Goal: Task Accomplishment & Management: Manage account settings

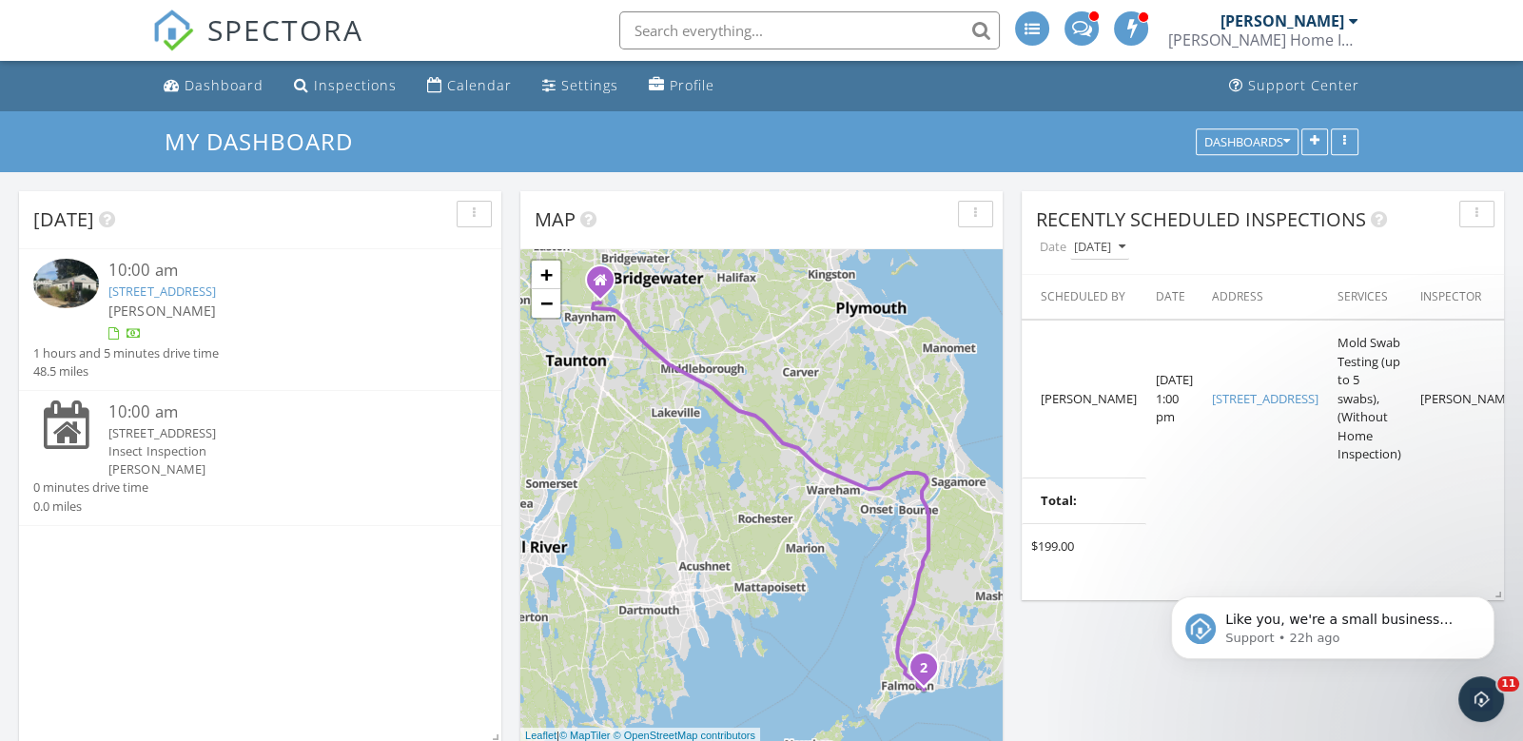
click at [192, 290] on link "17 Elysian , Falmouth, MA 02540" at bounding box center [161, 290] width 107 height 17
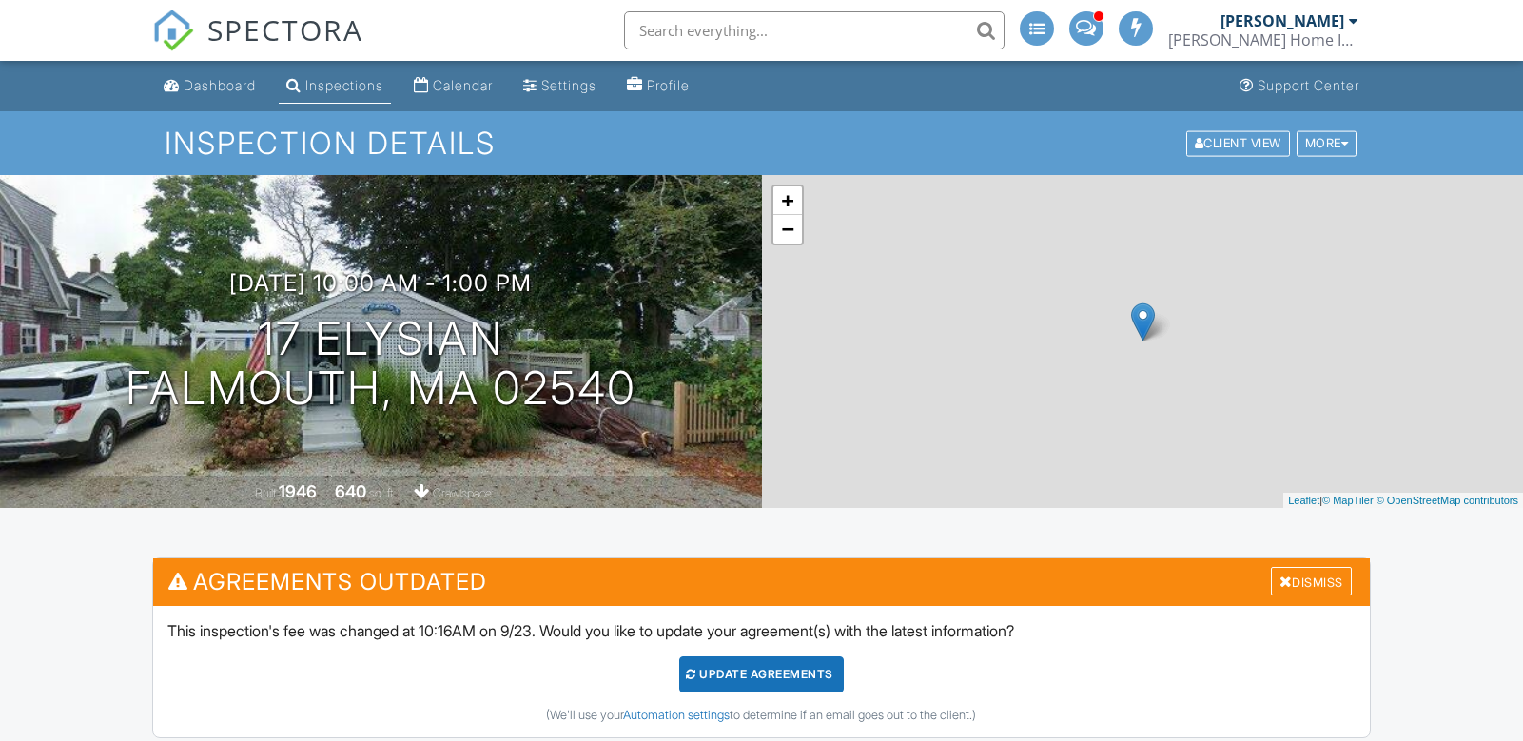
click at [742, 656] on div "Update Agreements" at bounding box center [761, 674] width 165 height 36
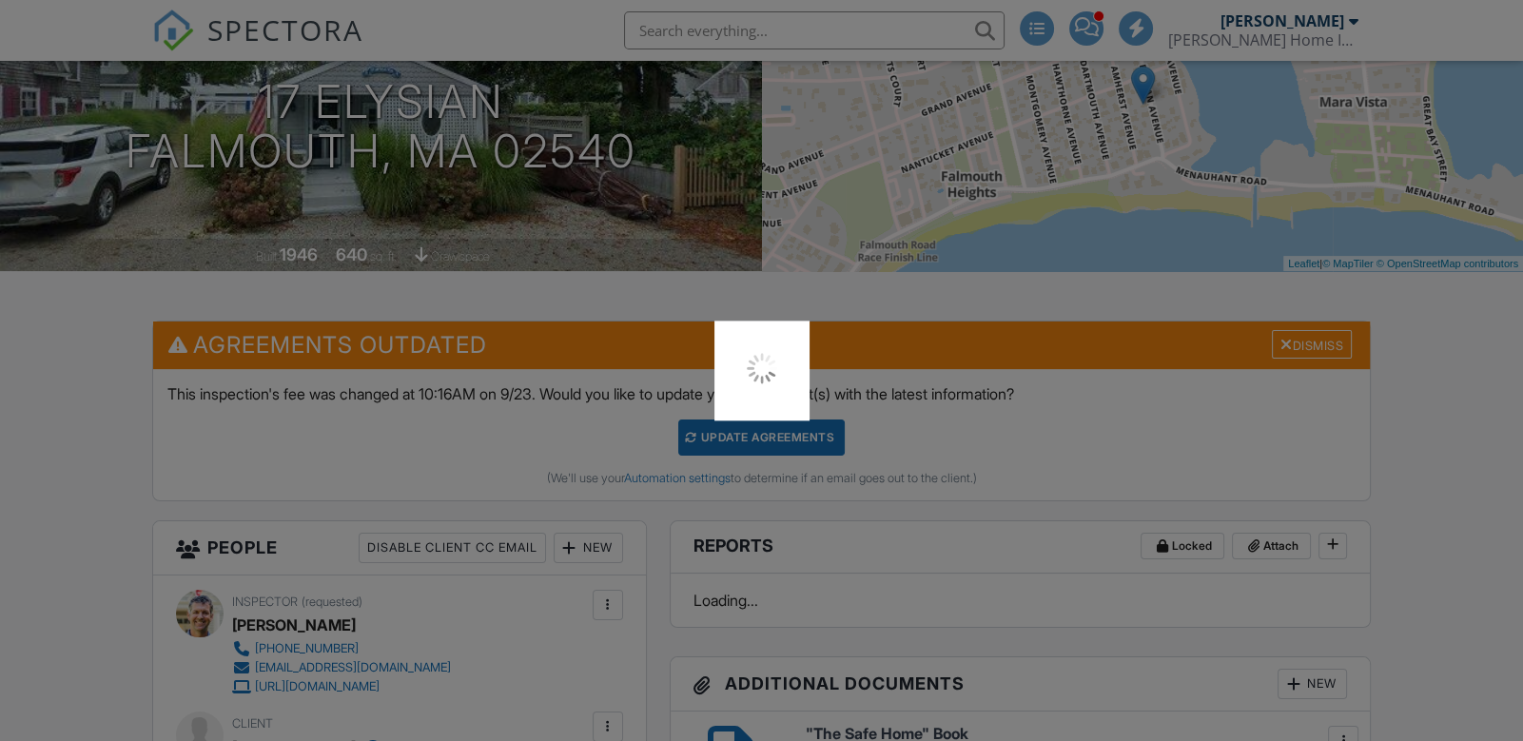
scroll to position [237, 0]
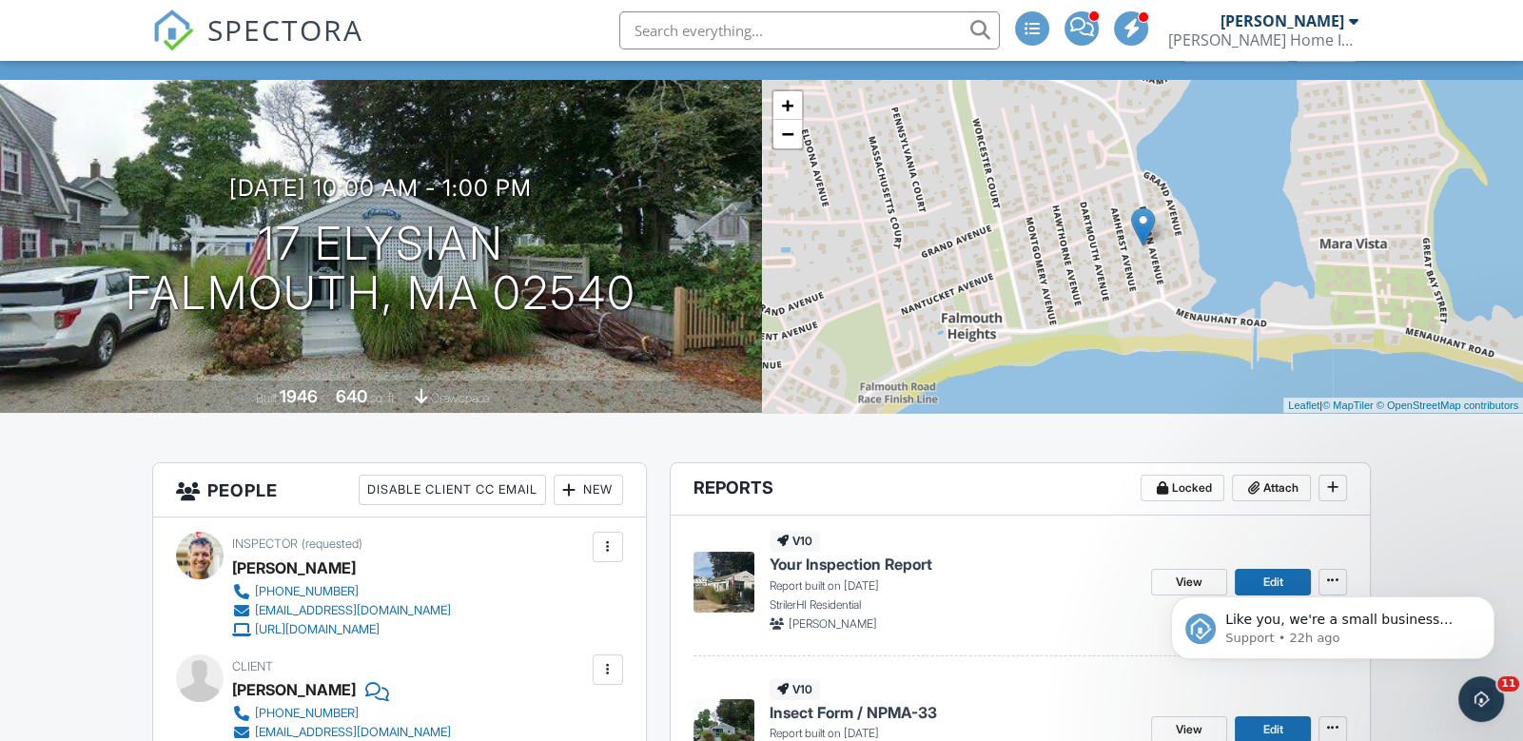
scroll to position [122, 0]
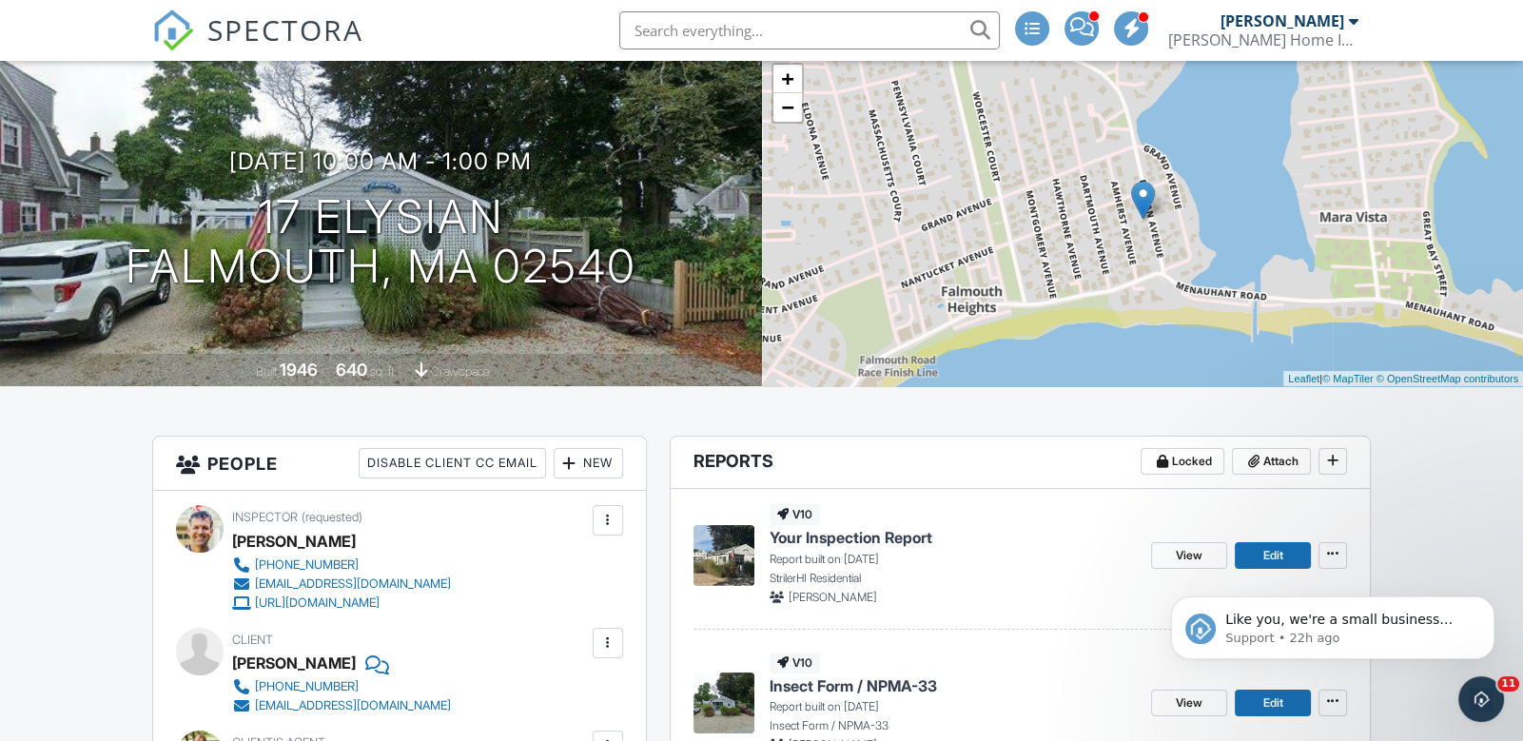
drag, startPoint x: 1434, startPoint y: 440, endPoint x: 1454, endPoint y: 429, distance: 23.0
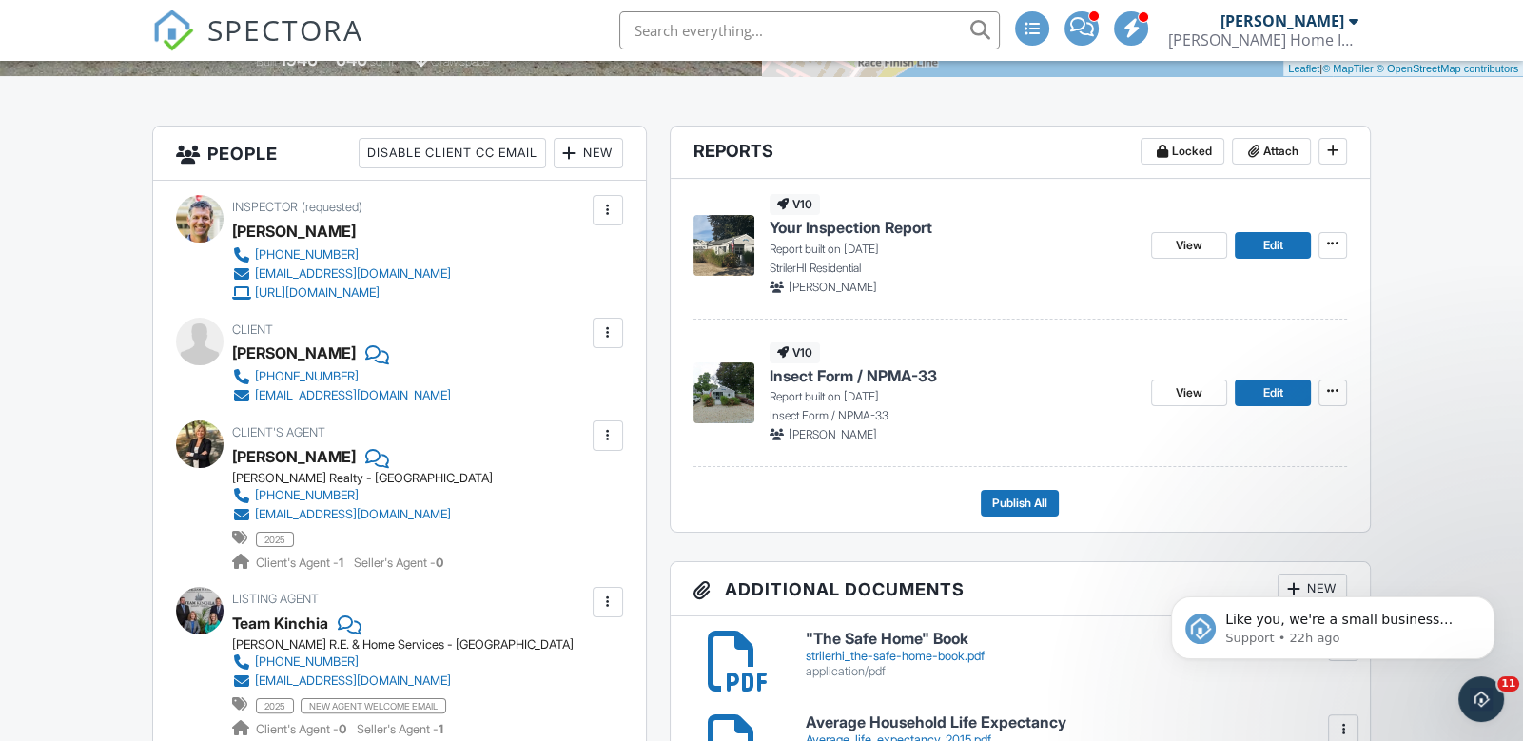
scroll to position [628, 0]
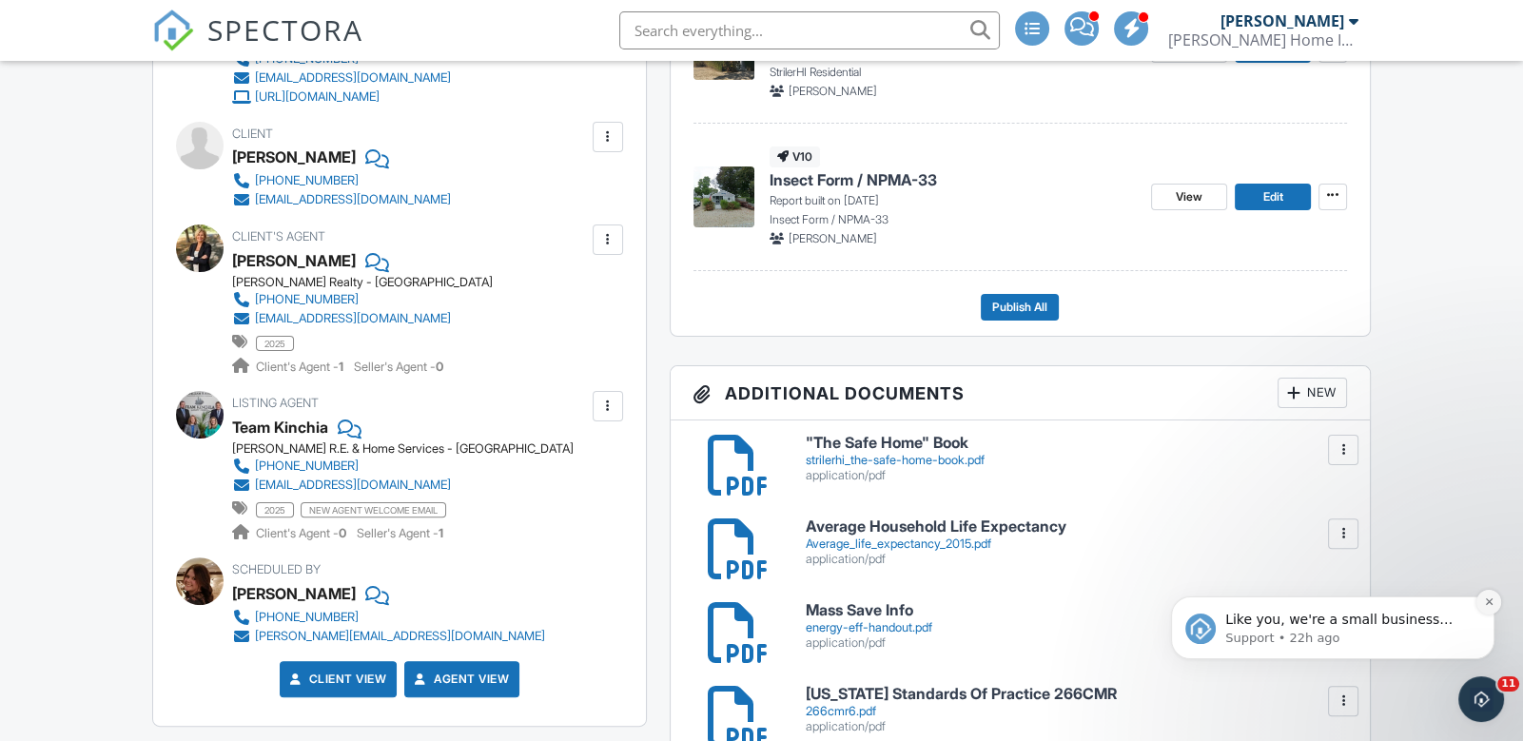
click at [1495, 607] on button "Dismiss notification" at bounding box center [1488, 602] width 25 height 25
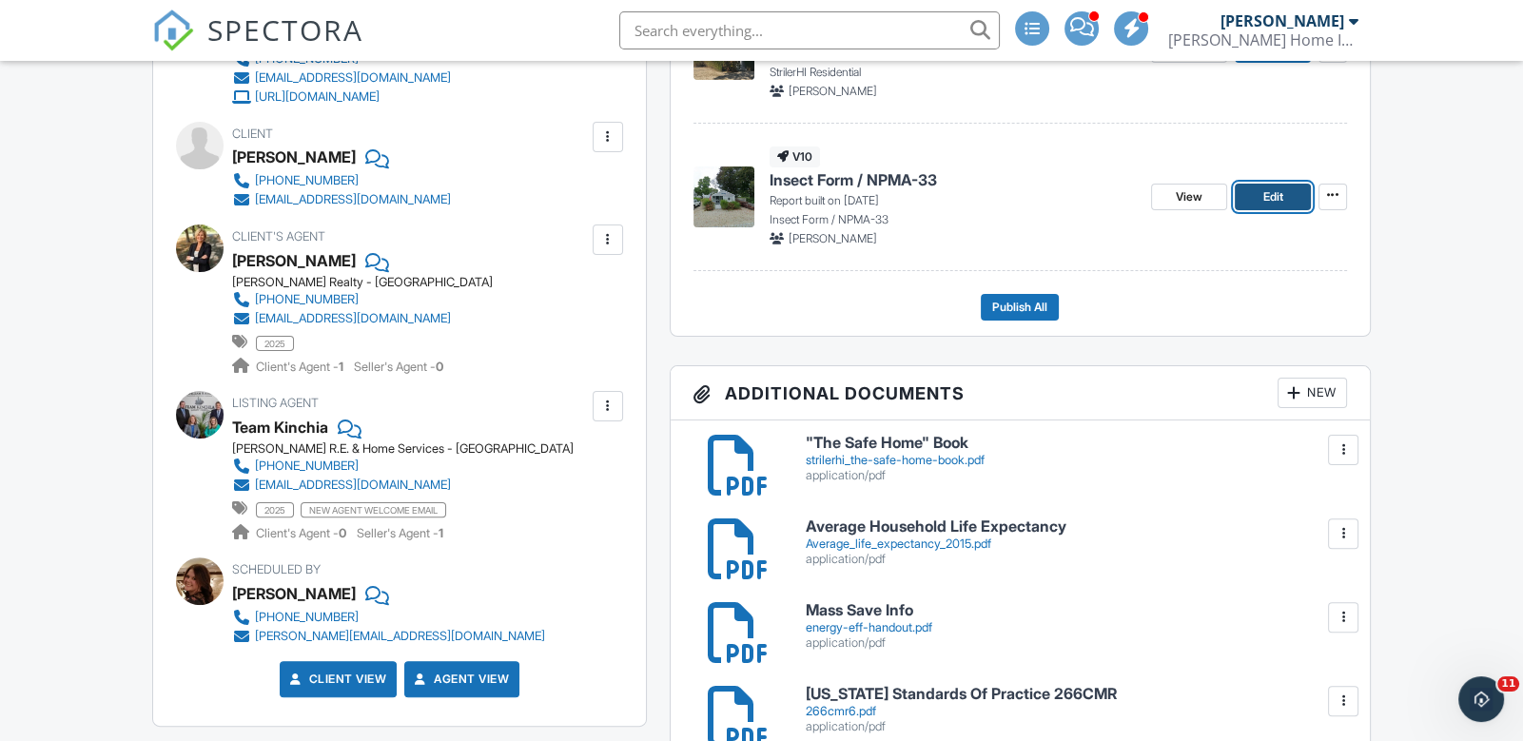
click at [1275, 198] on span "Edit" at bounding box center [1272, 196] width 20 height 19
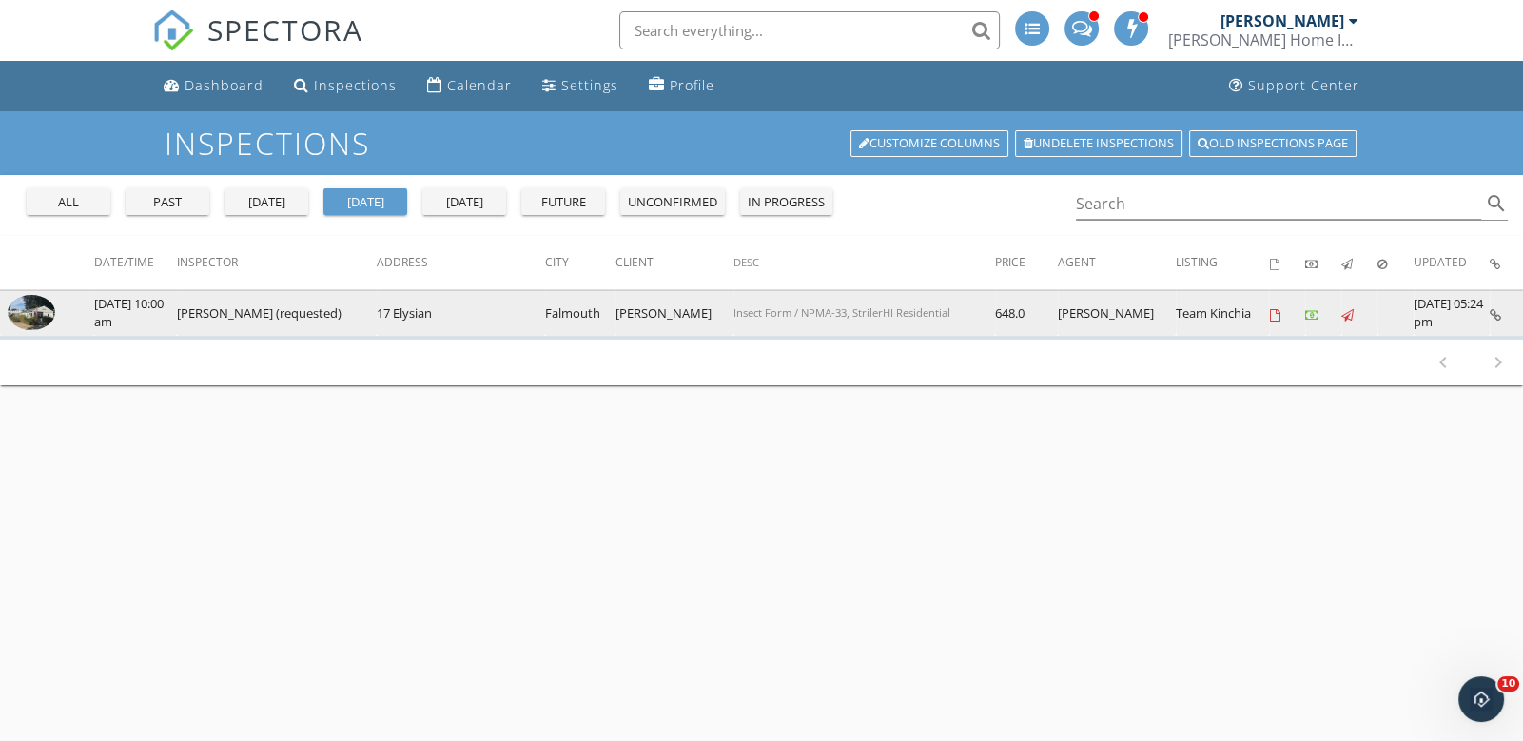
click at [27, 320] on img at bounding box center [32, 312] width 48 height 35
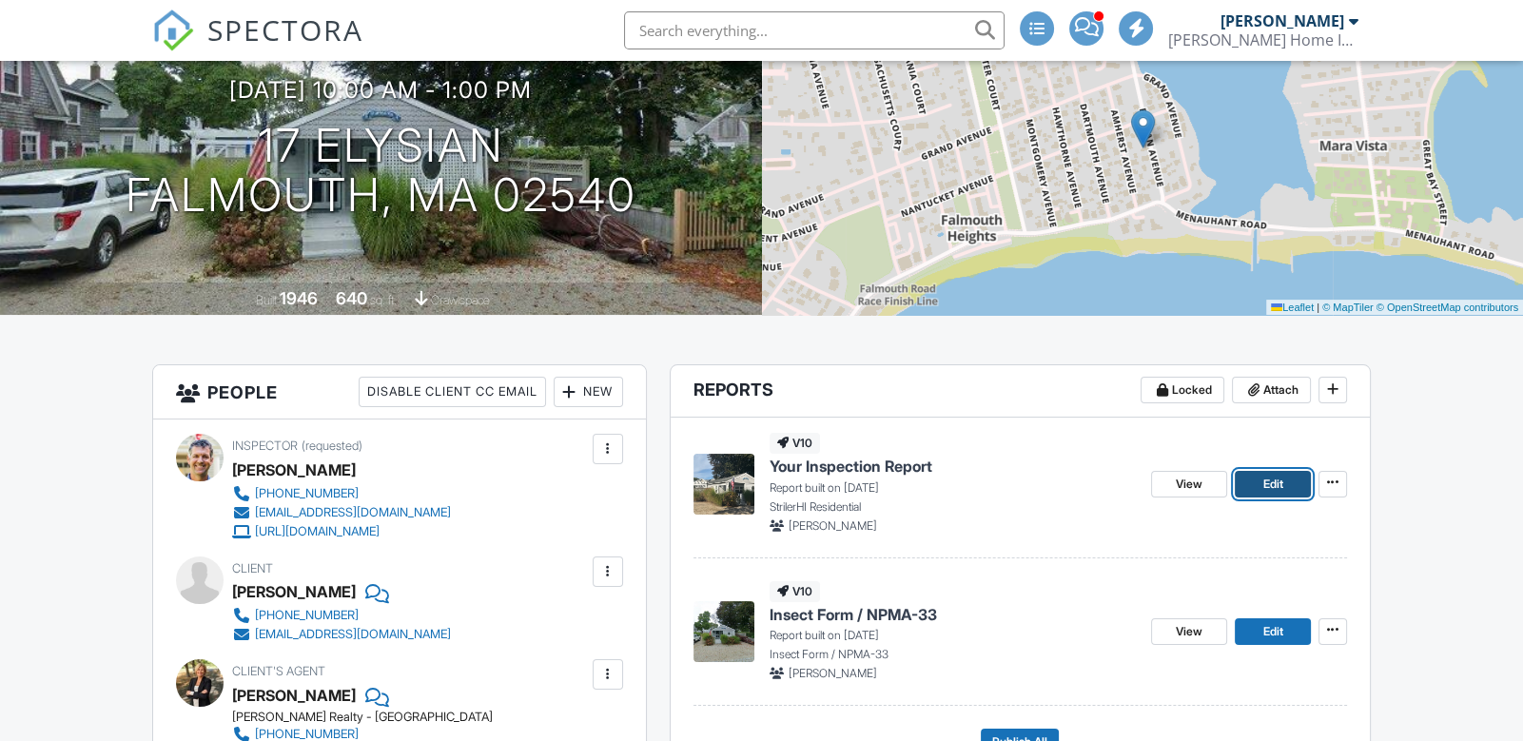
click at [1279, 491] on span "Edit" at bounding box center [1272, 484] width 20 height 19
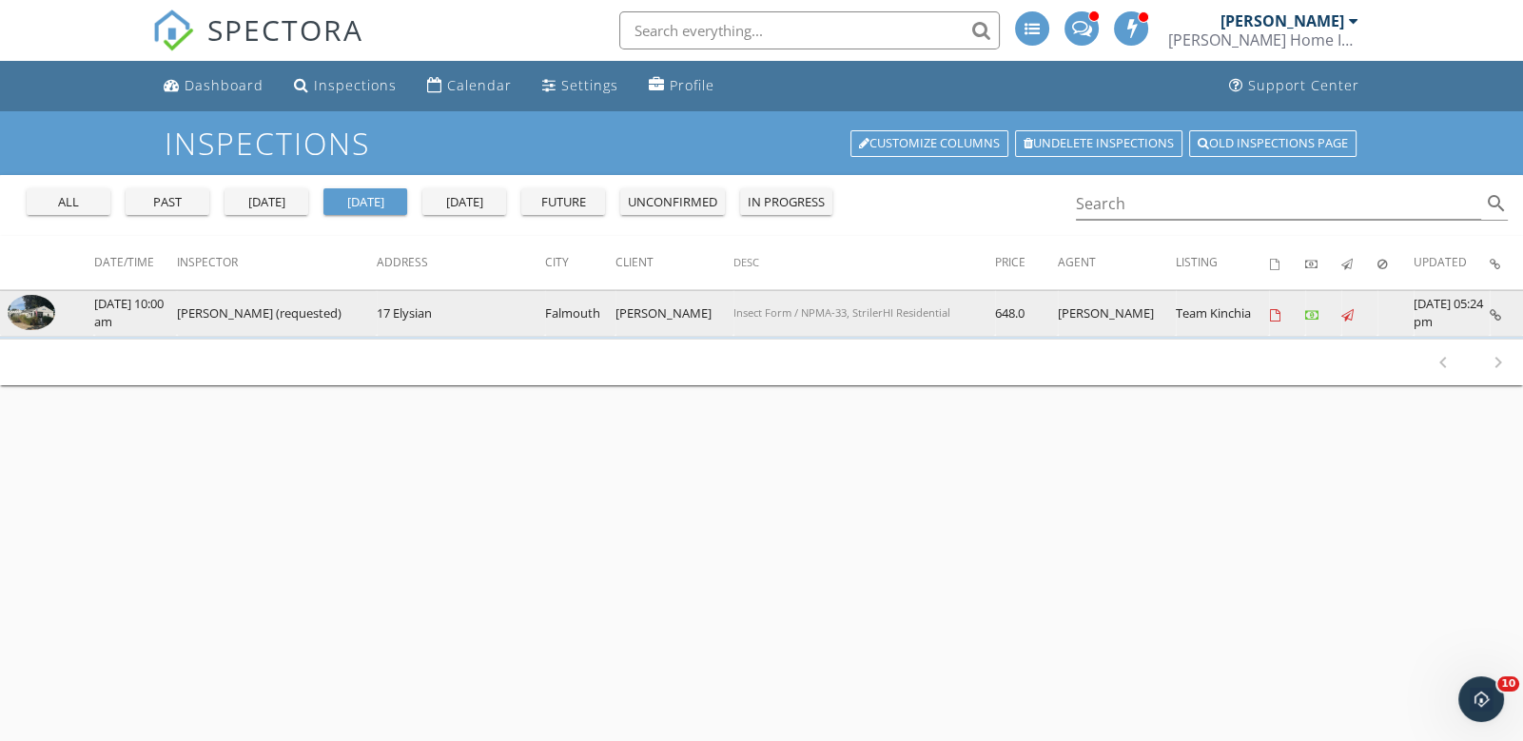
click at [28, 320] on img at bounding box center [32, 312] width 48 height 35
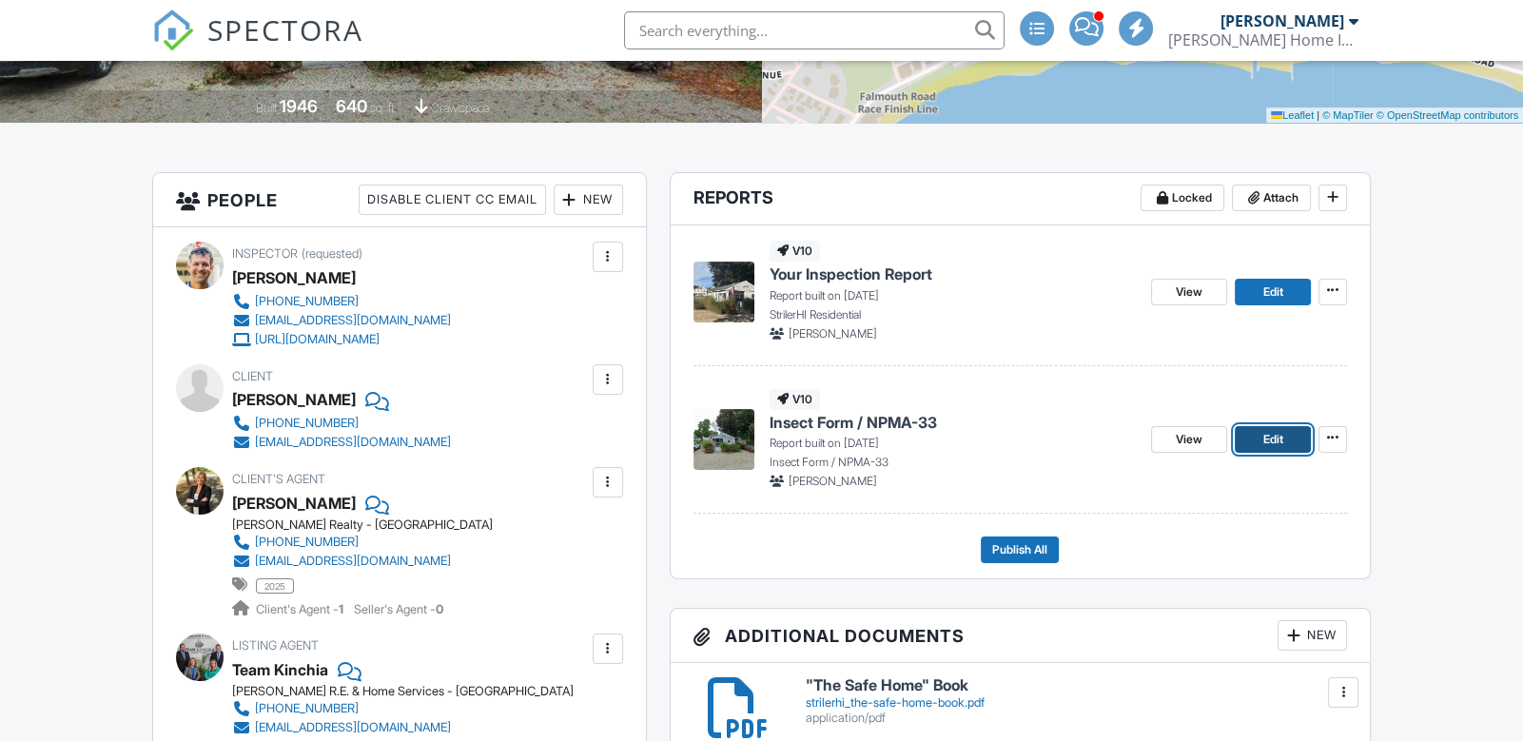
scroll to position [385, 0]
click at [1271, 438] on span "Edit" at bounding box center [1272, 439] width 20 height 19
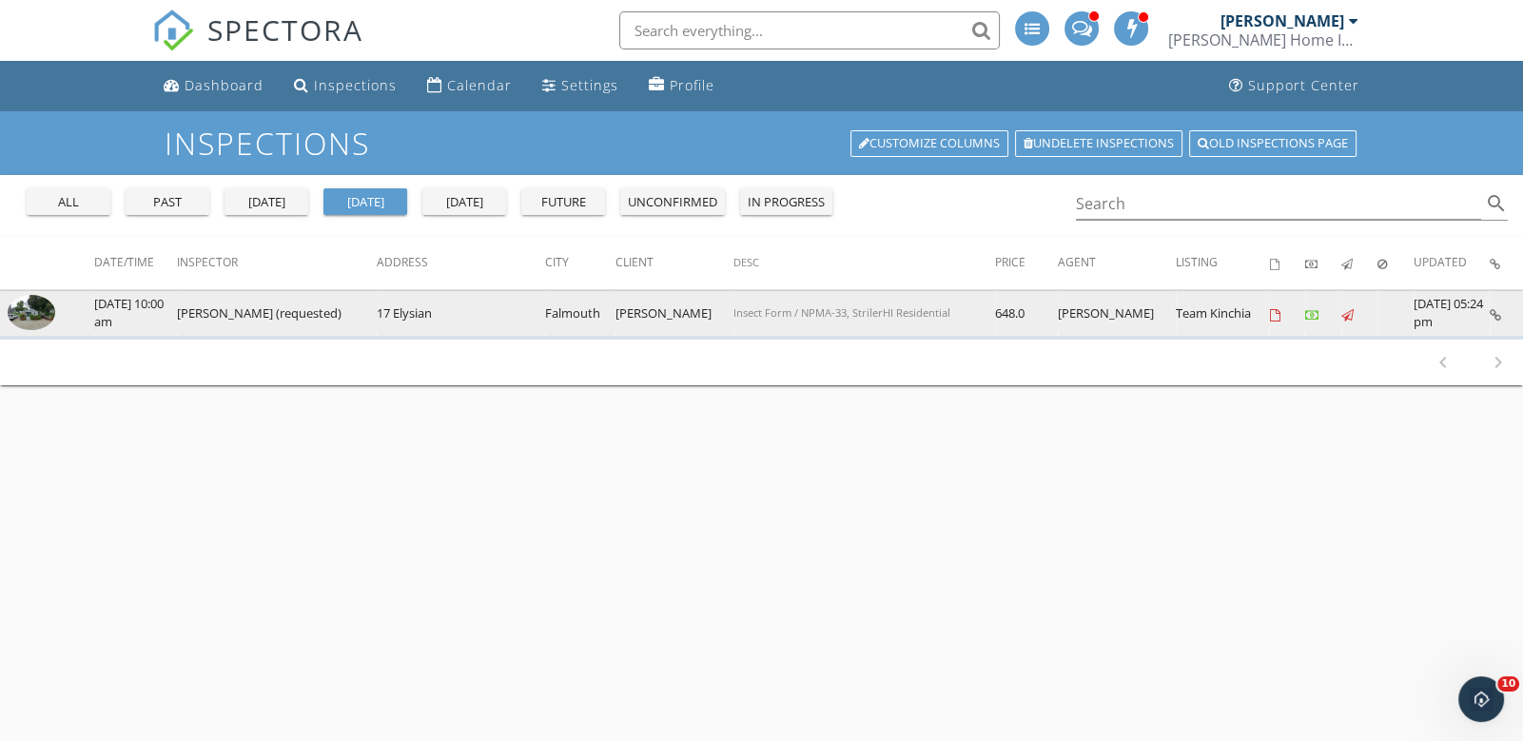
click at [21, 318] on img at bounding box center [32, 312] width 48 height 35
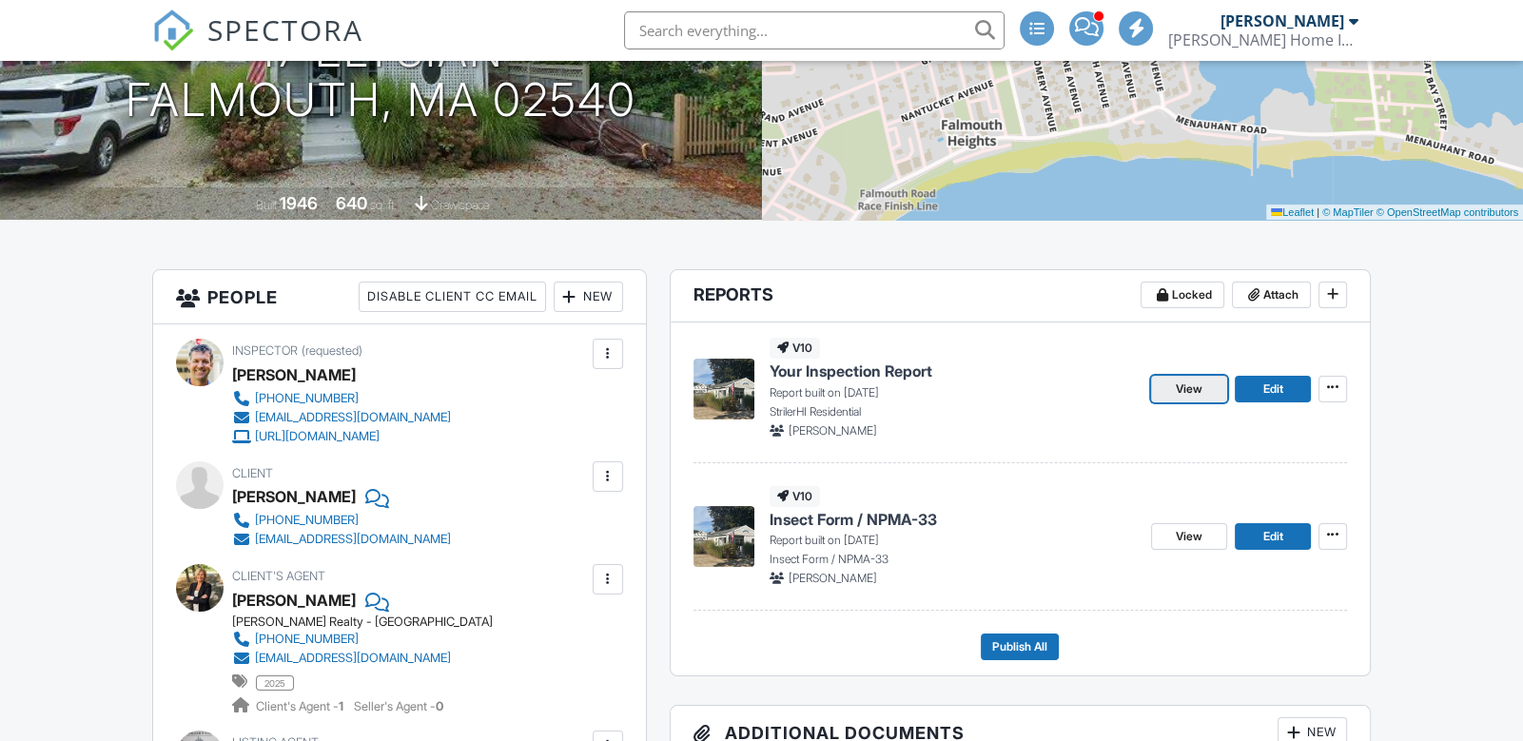
click at [1181, 388] on span "View" at bounding box center [1188, 388] width 27 height 19
